Goal: Find contact information: Find contact information

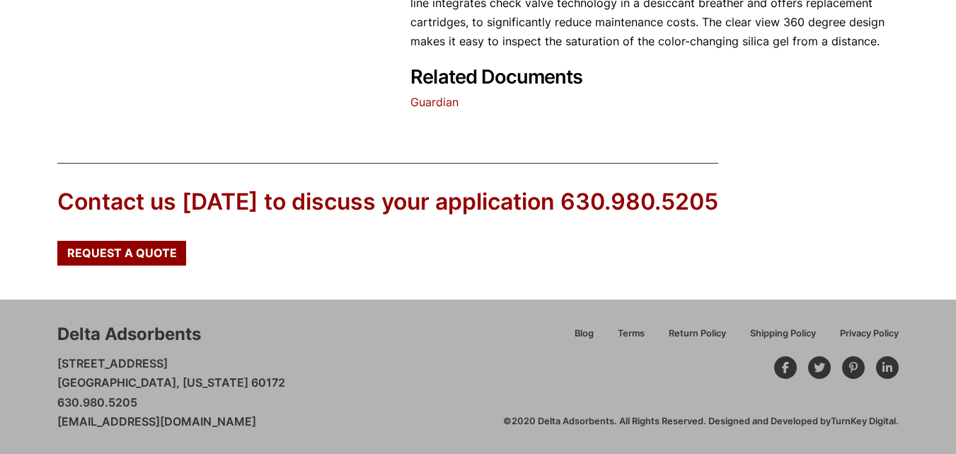
scroll to position [665, 0]
drag, startPoint x: 293, startPoint y: 428, endPoint x: 28, endPoint y: 441, distance: 265.7
click at [28, 441] on div "Delta Adsorbents 28 Congress Circle W. Roselle, Illinois 60172 630.980.5205 cus…" at bounding box center [478, 376] width 956 height 154
copy link "[EMAIL_ADDRESS][DOMAIN_NAME]"
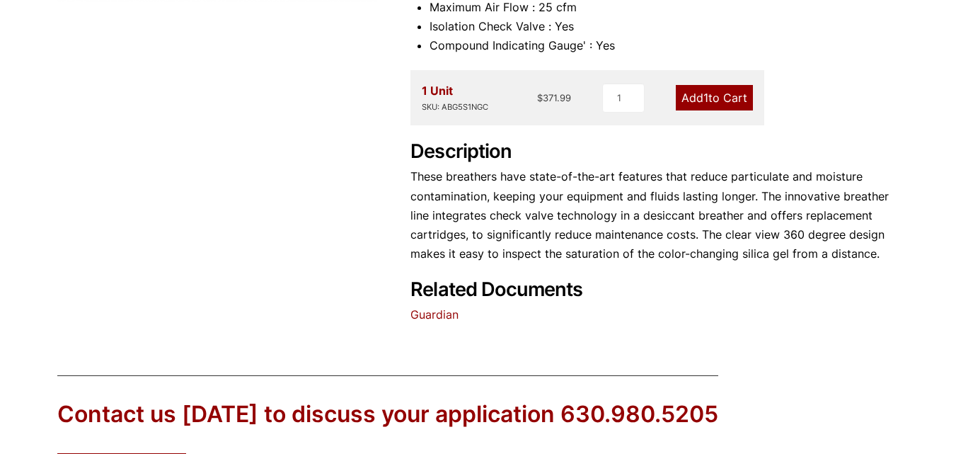
scroll to position [382, 0]
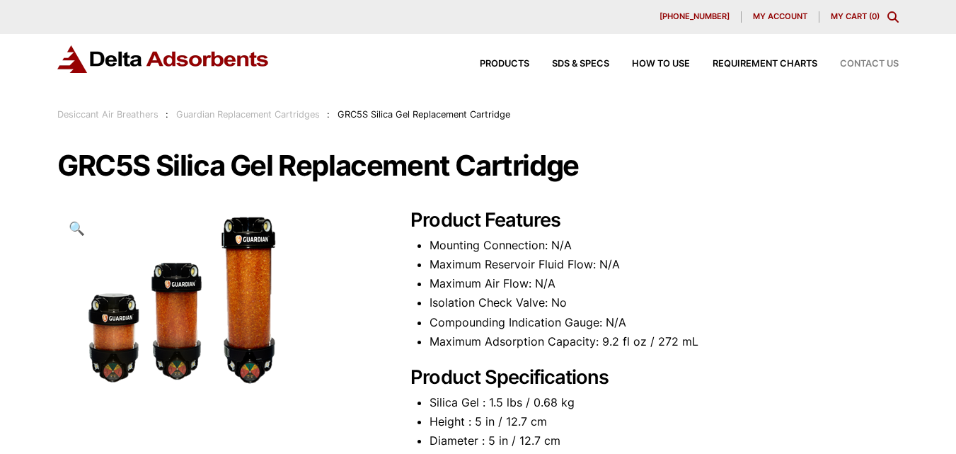
click at [863, 61] on span "Contact Us" at bounding box center [869, 63] width 59 height 9
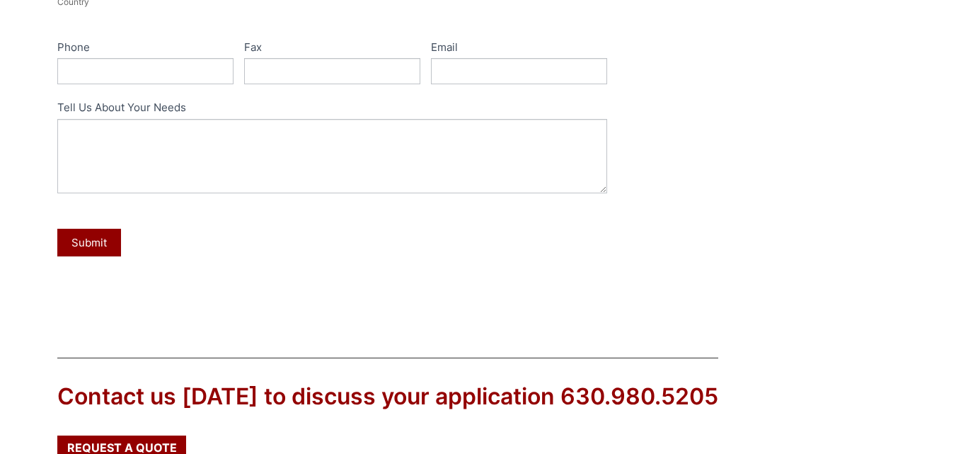
scroll to position [760, 0]
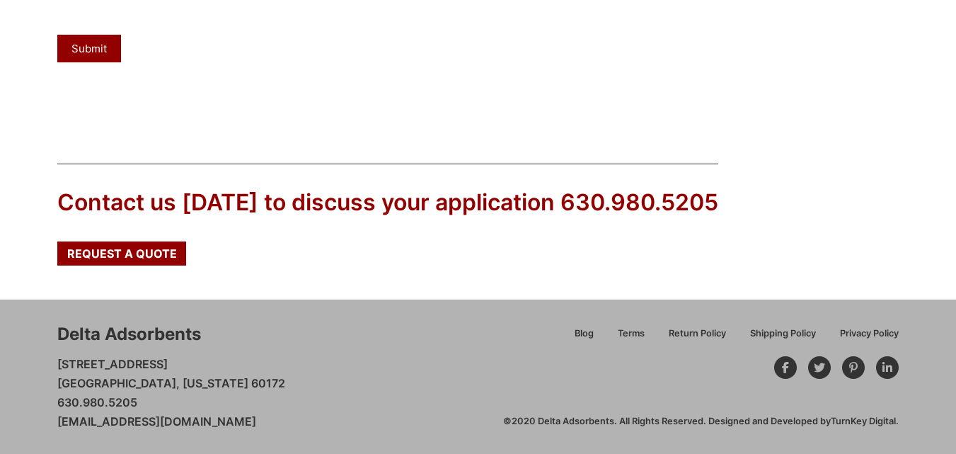
drag, startPoint x: 300, startPoint y: 418, endPoint x: 60, endPoint y: 424, distance: 240.0
click at [60, 424] on div "Delta Adsorbents 28 Congress Circle W. Roselle, Illinois 60172 630.980.5205 cus…" at bounding box center [280, 376] width 446 height 109
copy link "[EMAIL_ADDRESS][DOMAIN_NAME]"
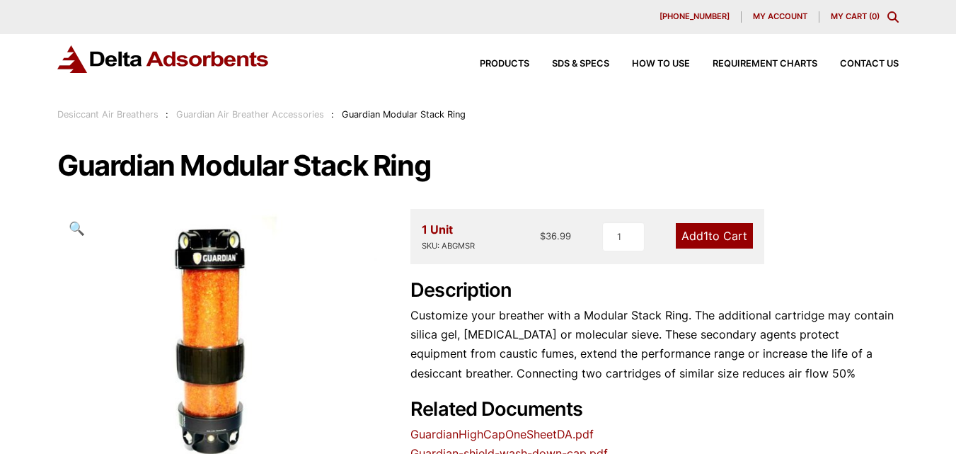
click at [863, 69] on div "Products SDS & SPECS How to Use Requirement Charts Contact Us" at bounding box center [678, 64] width 453 height 21
click at [871, 62] on span "Contact Us" at bounding box center [869, 63] width 59 height 9
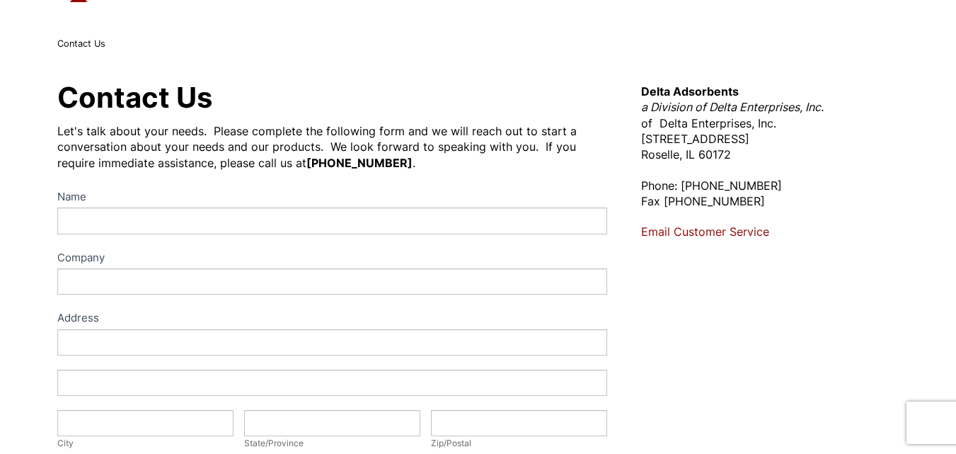
scroll to position [142, 0]
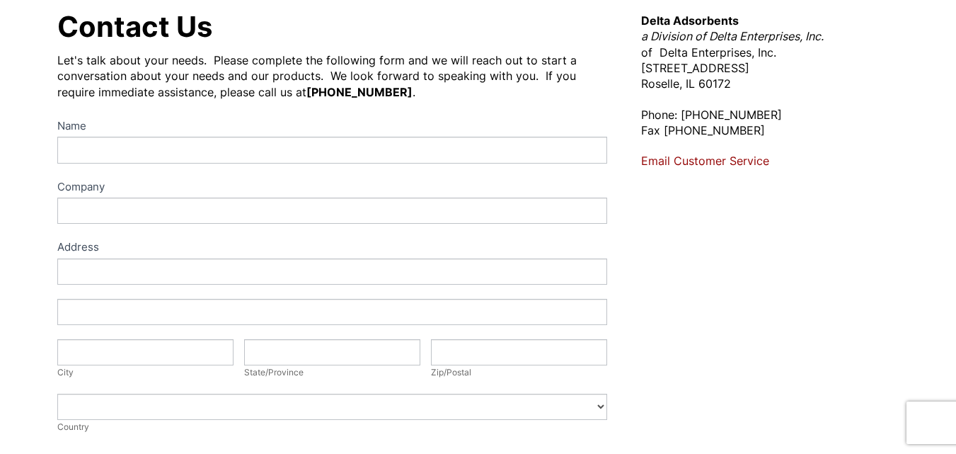
click at [735, 165] on link "Email Customer Service" at bounding box center [705, 161] width 128 height 14
click at [704, 161] on link "Email Customer Service" at bounding box center [705, 161] width 128 height 14
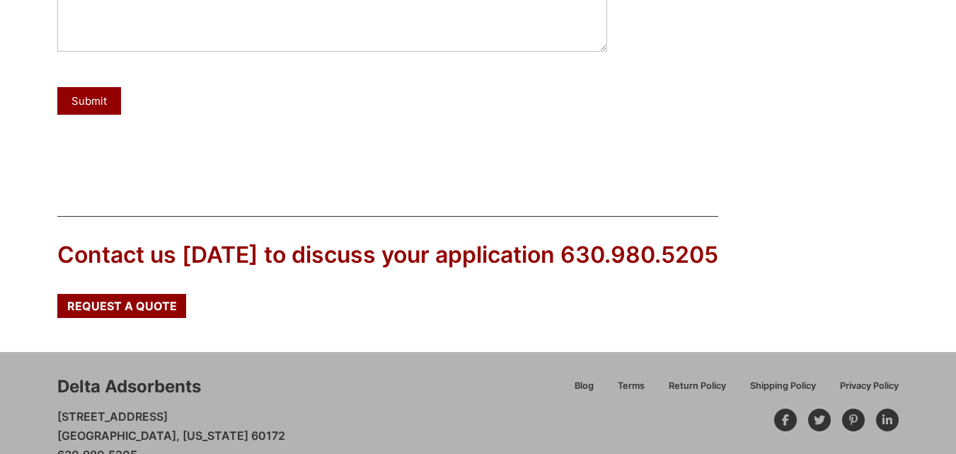
scroll to position [760, 0]
